Goal: Communication & Community: Share content

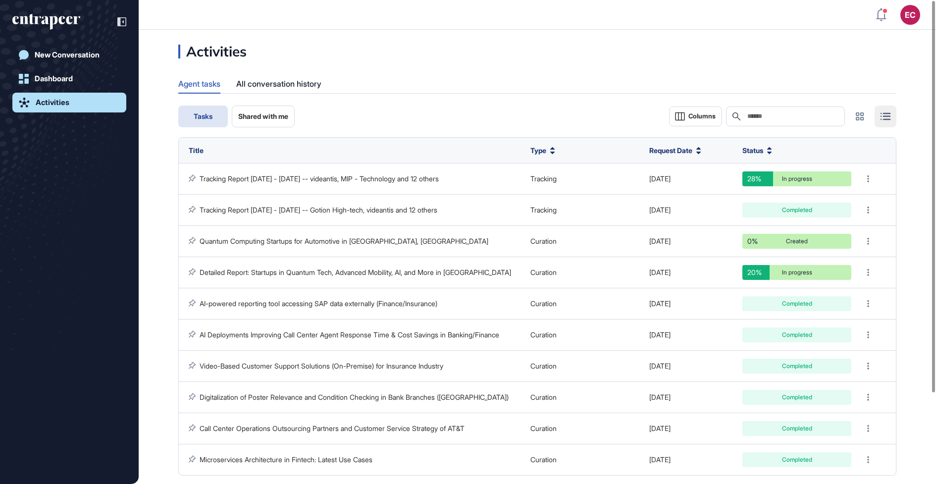
scroll to position [0, 0]
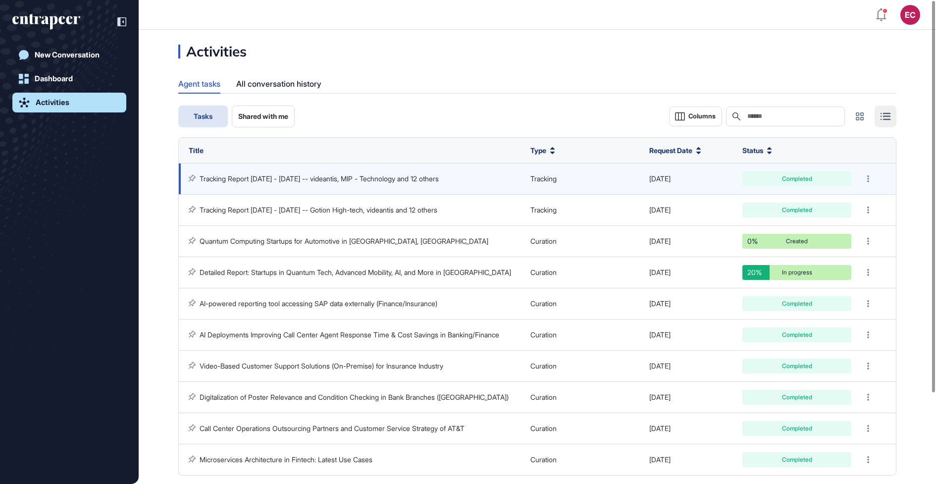
click at [336, 184] on td "Tracking Report [DATE] - [DATE] -- videantis, MIP - Technology and 12 others" at bounding box center [352, 178] width 347 height 31
click at [343, 178] on link "Tracking Report [DATE] - [DATE] -- videantis, MIP - Technology and 12 others" at bounding box center [319, 178] width 239 height 8
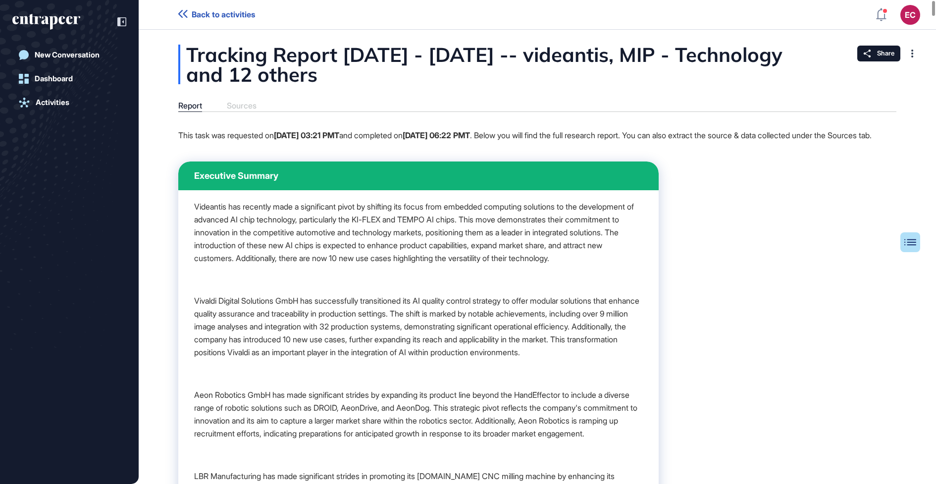
click at [329, 45] on div "Tracking Report [DATE] - [DATE] -- videantis, MIP - Technology and 12 others" at bounding box center [537, 65] width 718 height 40
click at [329, 74] on div "Tracking Report [DATE] - [DATE] -- videantis, MIP - Technology and 12 others" at bounding box center [537, 65] width 718 height 40
click at [874, 57] on div "Share" at bounding box center [879, 54] width 43 height 16
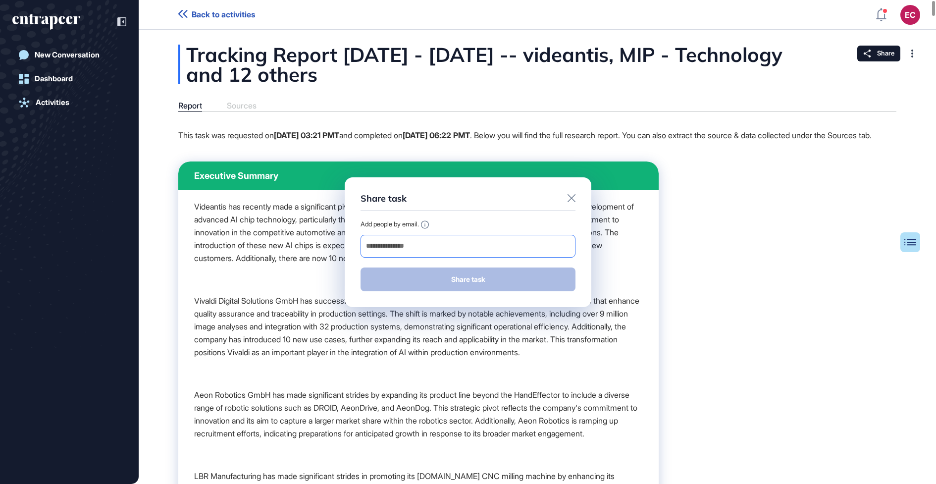
click at [384, 254] on div at bounding box center [468, 246] width 215 height 23
click at [395, 251] on input "email" at bounding box center [468, 246] width 206 height 14
paste input "**********"
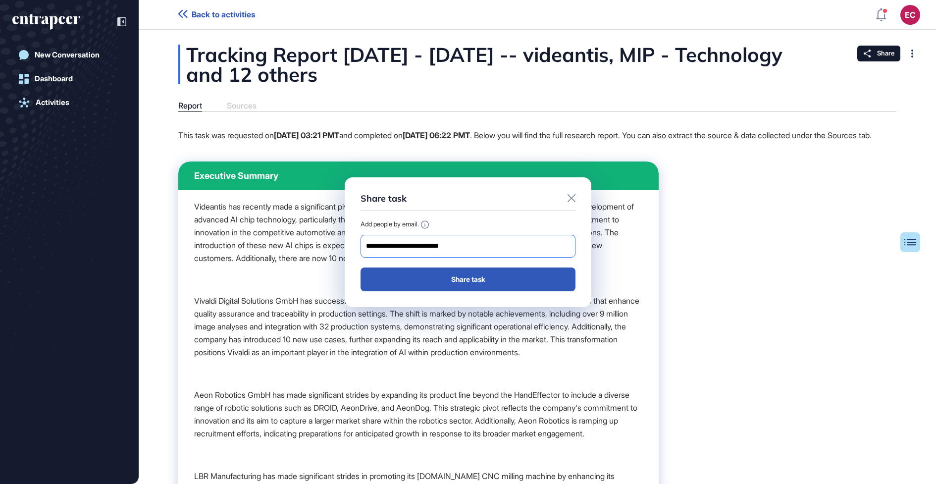
type input "**********"
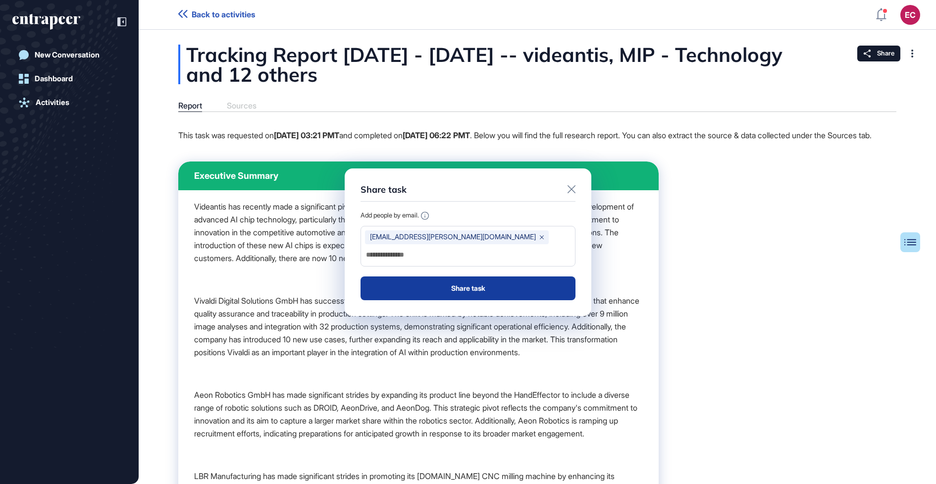
click at [395, 281] on button "Share task" at bounding box center [468, 288] width 215 height 24
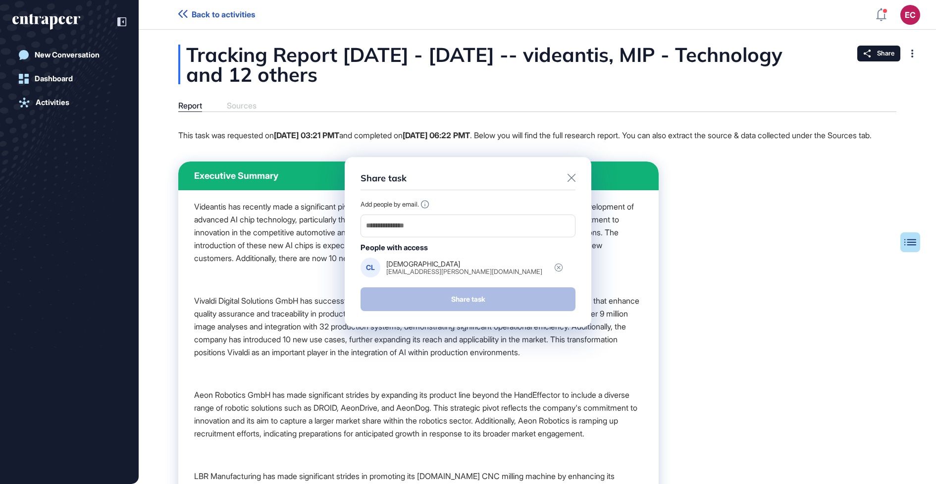
click at [576, 181] on div "Share task Add people by email. People with access [PERSON_NAME] [PERSON_NAME][…" at bounding box center [468, 242] width 247 height 170
